Goal: Book appointment/travel/reservation

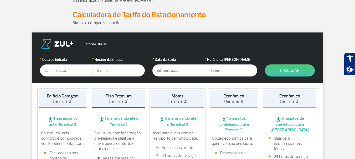
scroll to position [53, 0]
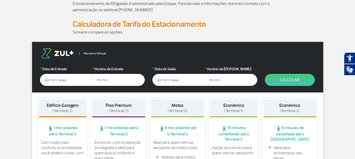
click at [77, 76] on input "text" at bounding box center [66, 80] width 53 height 12
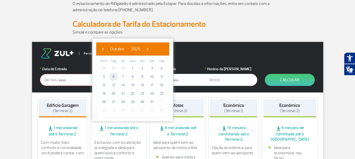
click at [112, 75] on span "6" at bounding box center [113, 77] width 8 height 8
type input "[DATE]"
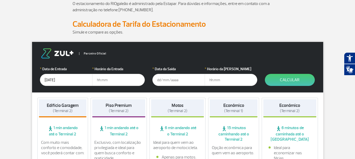
click at [116, 80] on input "text" at bounding box center [118, 80] width 53 height 12
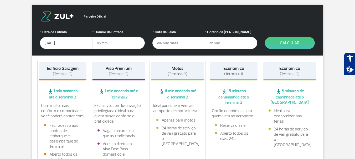
scroll to position [79, 0]
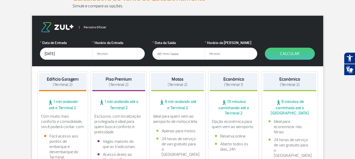
click at [116, 53] on input "text" at bounding box center [118, 54] width 53 height 12
type input "16:00"
click at [159, 56] on input "text" at bounding box center [178, 54] width 53 height 12
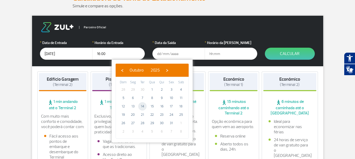
click at [145, 105] on span "14" at bounding box center [142, 106] width 8 height 8
type input "[DATE]"
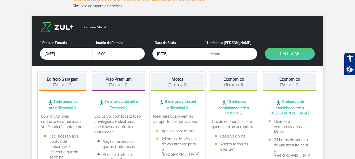
click at [217, 56] on input "text" at bounding box center [231, 54] width 53 height 12
type input "0"
type input "23:50"
click at [292, 51] on button "Calcular" at bounding box center [290, 54] width 50 height 12
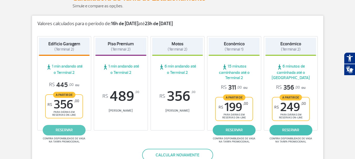
click at [72, 127] on link "reservar" at bounding box center [64, 130] width 43 height 11
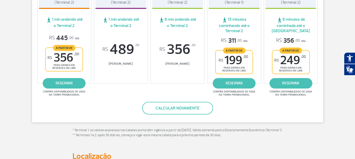
scroll to position [131, 0]
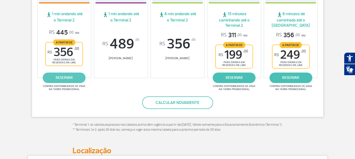
click at [73, 80] on link "reservar" at bounding box center [64, 78] width 43 height 11
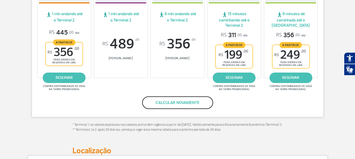
click at [193, 101] on button "Calcular novamente" at bounding box center [177, 103] width 71 height 13
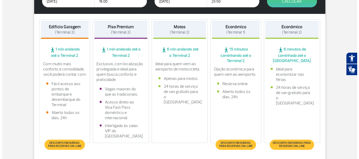
scroll to position [167, 0]
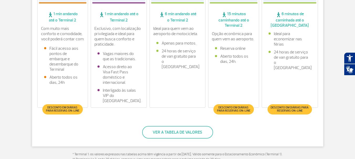
click at [67, 109] on span "Desconto em diárias para reservas on-line" at bounding box center [62, 109] width 35 height 6
click at [196, 137] on button "Ver a tabela de valores" at bounding box center [177, 132] width 71 height 13
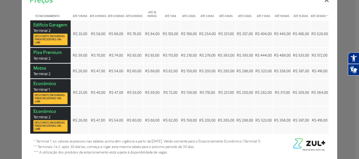
scroll to position [24, 0]
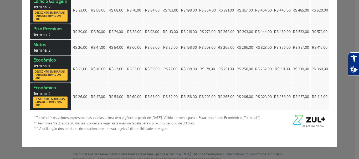
click at [322, 98] on span "R$ 416,00" at bounding box center [320, 97] width 16 height 4
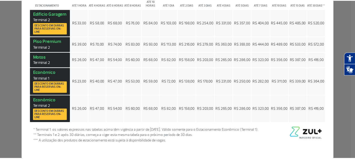
scroll to position [0, 0]
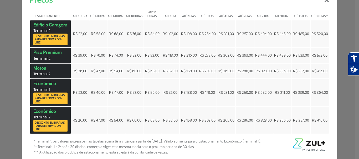
click at [344, 66] on div "Preços × Estacionamento Até 1 hora Até 4 horas Até 6 horas Até 8 horas Até 10 h…" at bounding box center [179, 79] width 359 height 159
click at [283, 70] on span "R$ 356,00" at bounding box center [282, 71] width 17 height 4
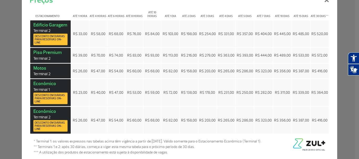
click at [283, 58] on span "R$ 489,00" at bounding box center [282, 55] width 17 height 4
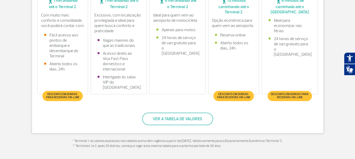
scroll to position [193, 0]
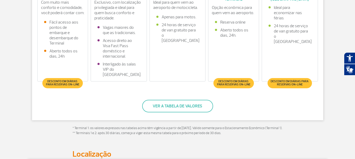
click at [80, 85] on span "Desconto em diárias para reservas on-line" at bounding box center [62, 83] width 35 height 6
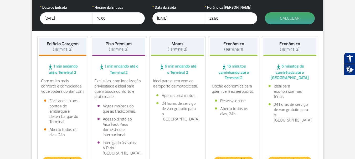
click at [308, 23] on button "Calcular" at bounding box center [290, 18] width 50 height 12
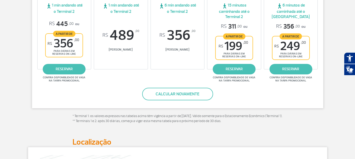
scroll to position [142, 0]
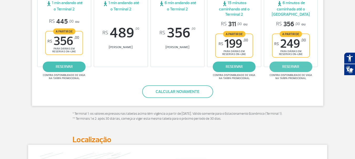
click at [298, 66] on link "reservar" at bounding box center [290, 67] width 43 height 11
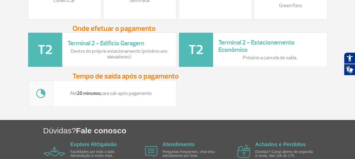
scroll to position [713, 0]
